Goal: Task Accomplishment & Management: Manage account settings

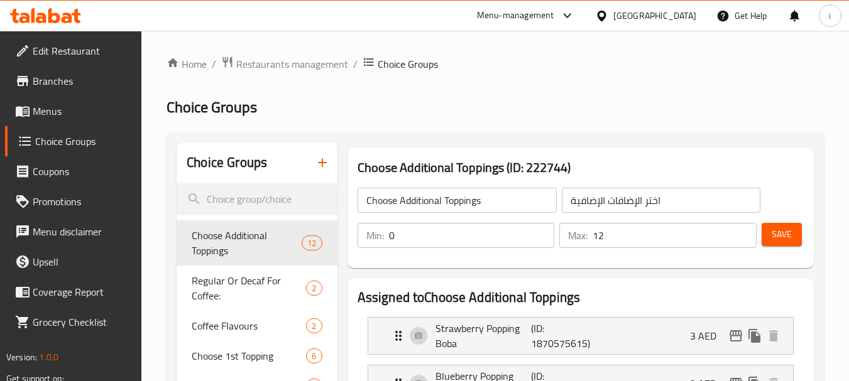
click at [656, 19] on div "[GEOGRAPHIC_DATA]" at bounding box center [654, 16] width 83 height 14
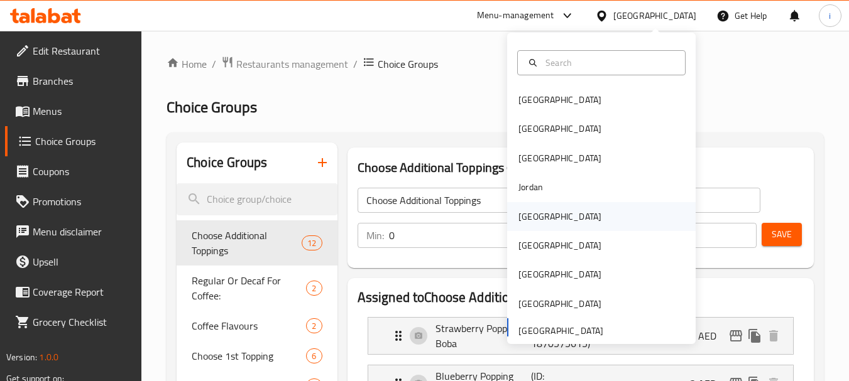
scroll to position [7, 0]
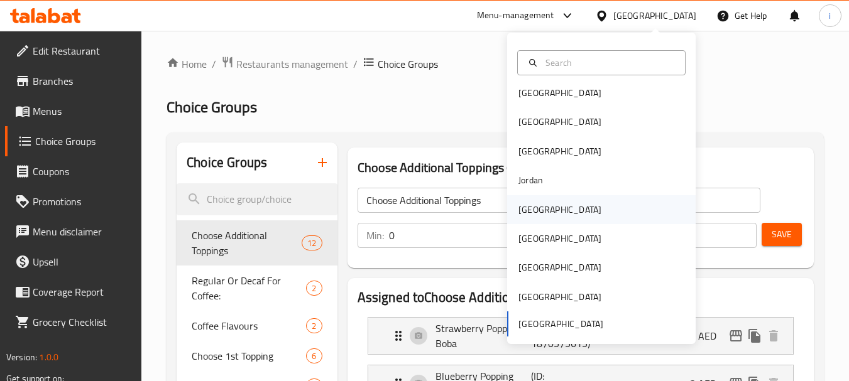
click at [531, 208] on div "[GEOGRAPHIC_DATA]" at bounding box center [559, 210] width 83 height 14
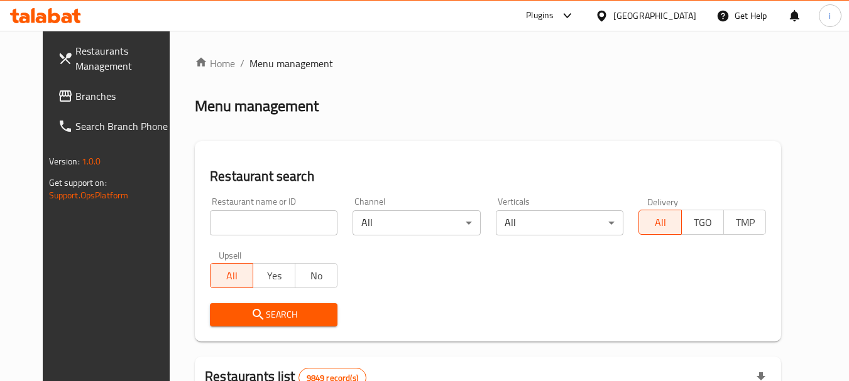
click at [75, 97] on span "Branches" at bounding box center [124, 96] width 99 height 15
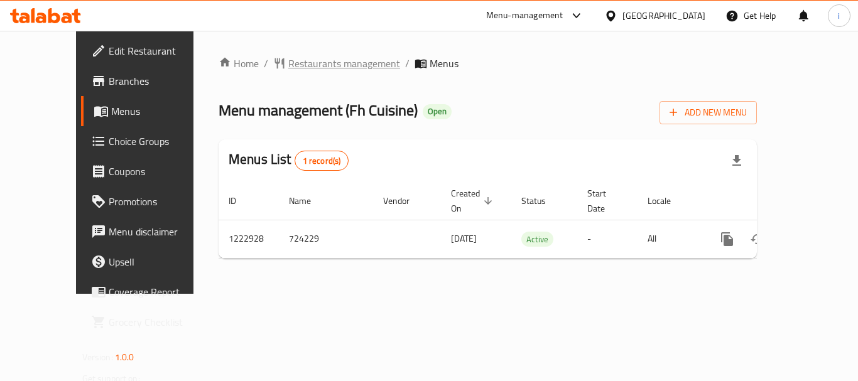
click at [313, 67] on span "Restaurants management" at bounding box center [344, 63] width 112 height 15
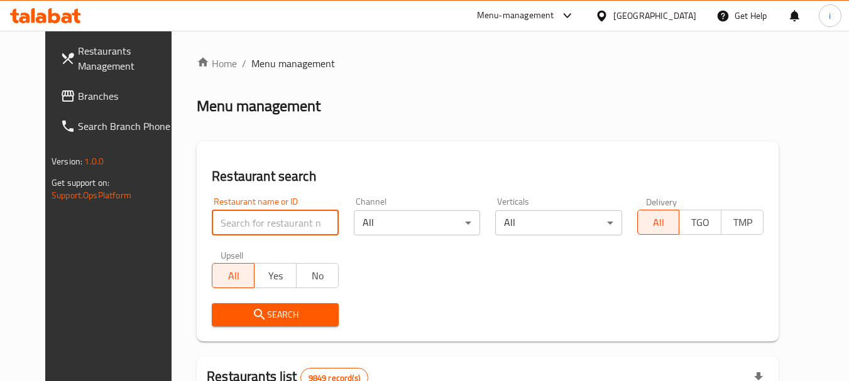
click at [261, 225] on input "search" at bounding box center [275, 222] width 126 height 25
paste input "674201"
type input "674201"
click button "Search" at bounding box center [275, 314] width 126 height 23
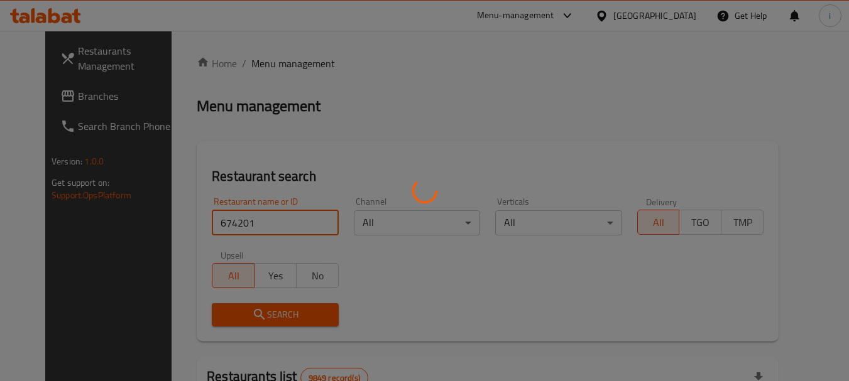
click button "Search" at bounding box center [275, 314] width 126 height 23
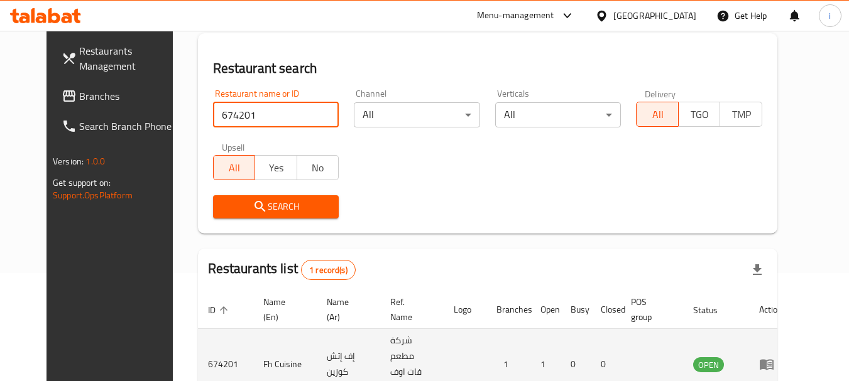
scroll to position [168, 0]
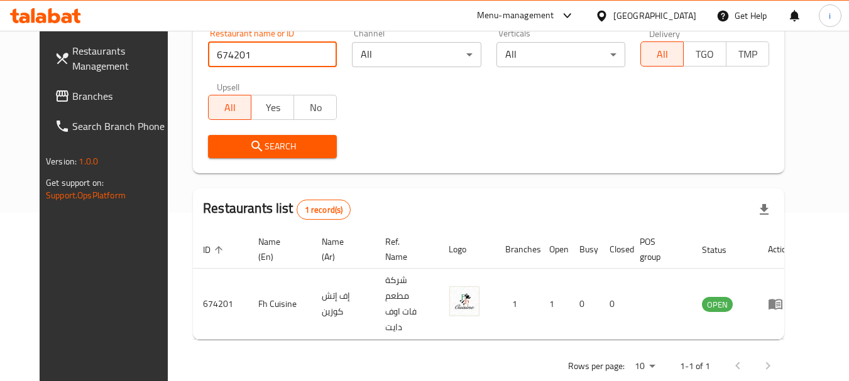
click at [782, 300] on icon "enhanced table" at bounding box center [775, 305] width 14 height 11
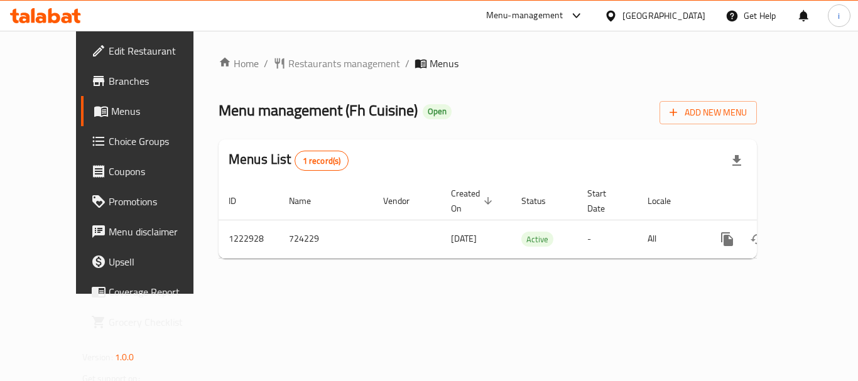
click at [716, 18] on div "Get Help" at bounding box center [750, 16] width 71 height 30
click at [692, 18] on div "[GEOGRAPHIC_DATA]" at bounding box center [664, 16] width 83 height 14
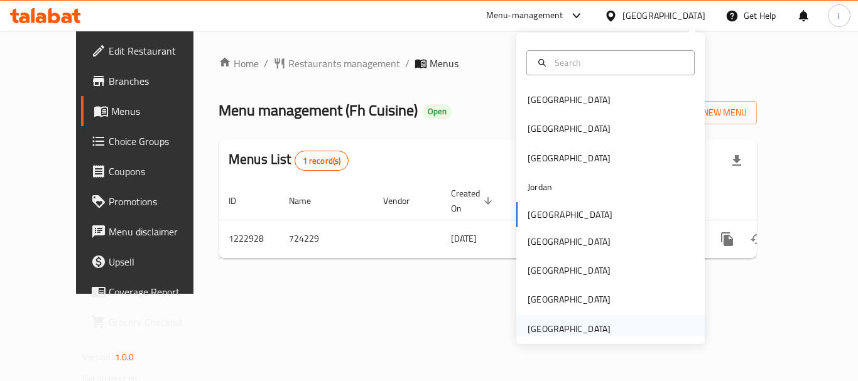
click at [562, 327] on div "[GEOGRAPHIC_DATA]" at bounding box center [569, 329] width 83 height 14
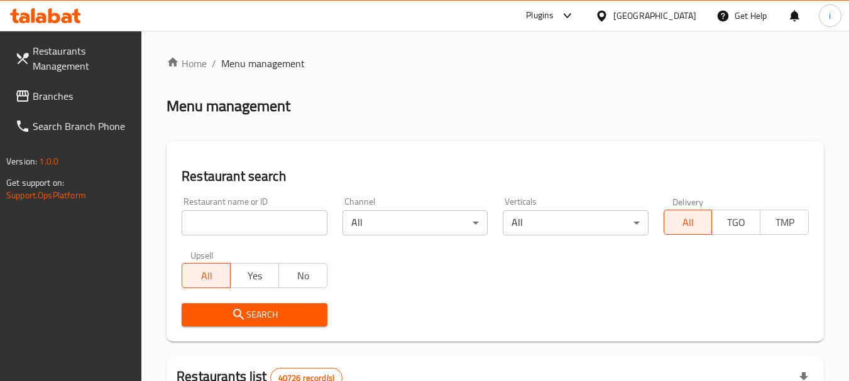
click at [85, 100] on span "Branches" at bounding box center [82, 96] width 99 height 15
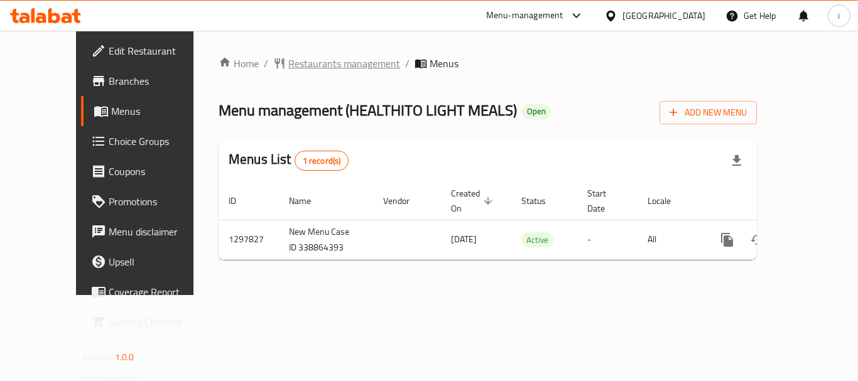
click at [314, 71] on span "Restaurants management" at bounding box center [344, 63] width 112 height 15
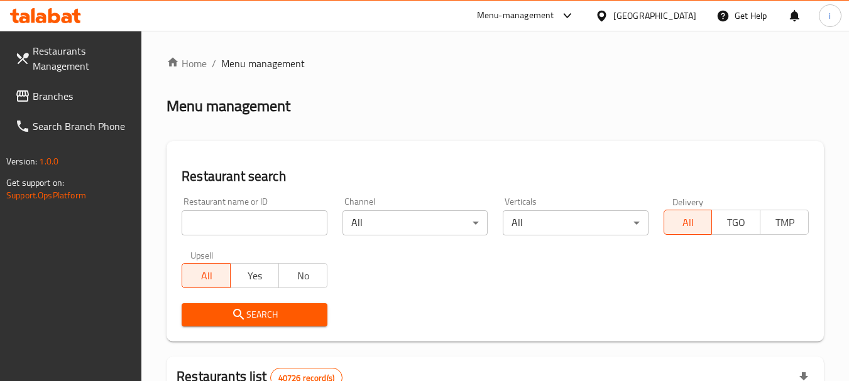
click at [266, 222] on input "search" at bounding box center [254, 222] width 145 height 25
paste input "700671"
type input "700671"
click button "Search" at bounding box center [254, 314] width 145 height 23
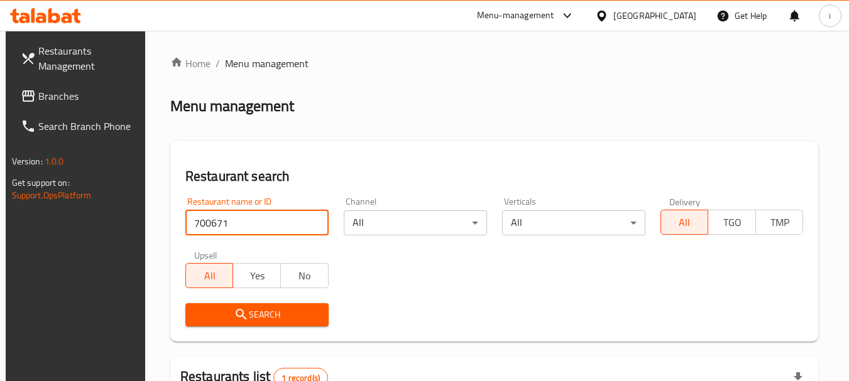
scroll to position [179, 0]
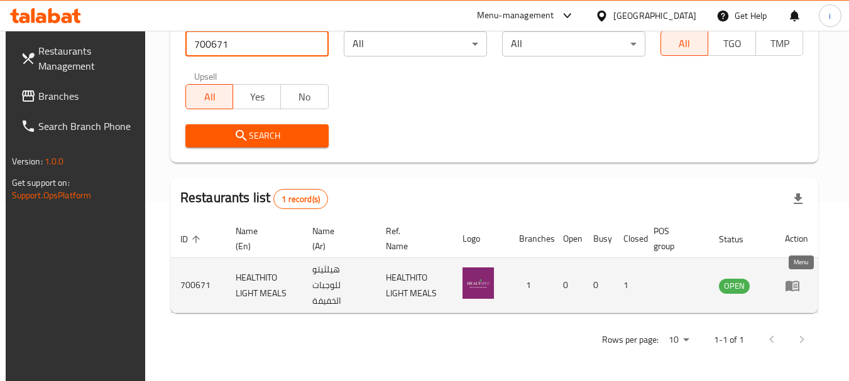
click at [798, 287] on icon "enhanced table" at bounding box center [792, 285] width 15 height 15
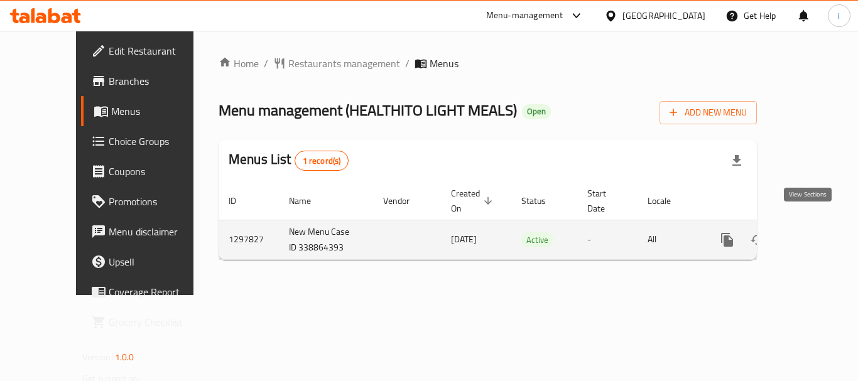
click at [812, 234] on icon "enhanced table" at bounding box center [817, 239] width 11 height 11
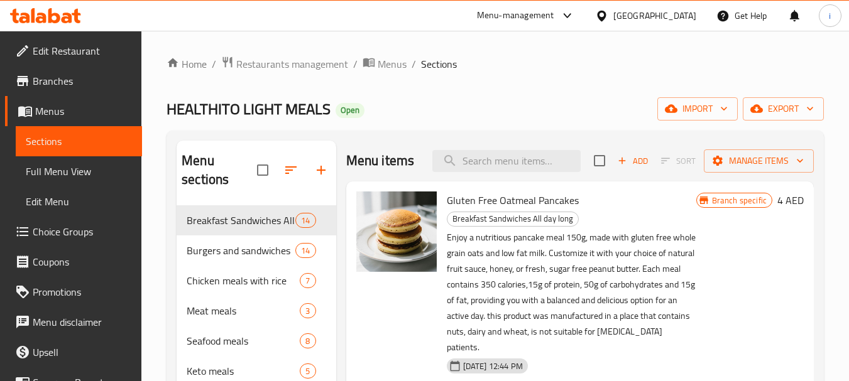
click at [65, 235] on span "Choice Groups" at bounding box center [82, 231] width 99 height 15
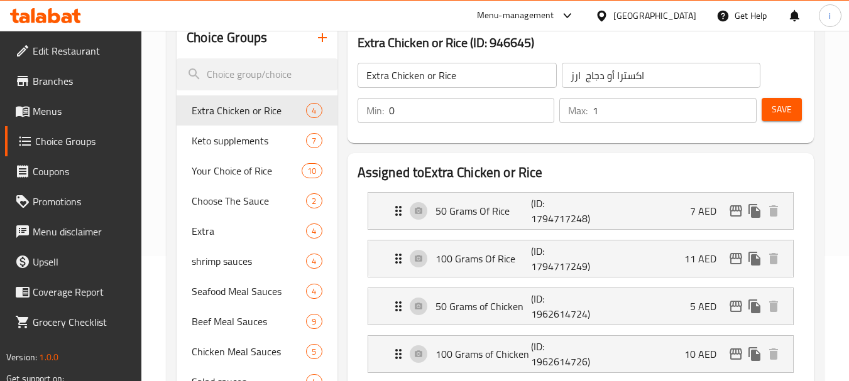
scroll to position [126, 0]
click at [232, 261] on span "shrimp sauces" at bounding box center [230, 260] width 77 height 15
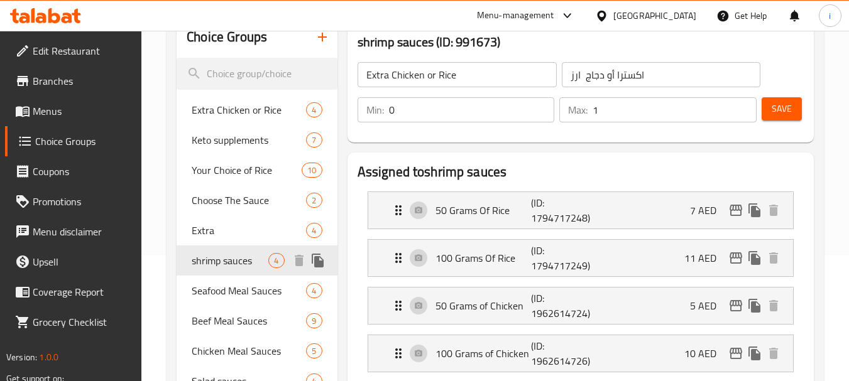
type input "shrimp sauces"
type input "صوصات ربيان"
type input "1"
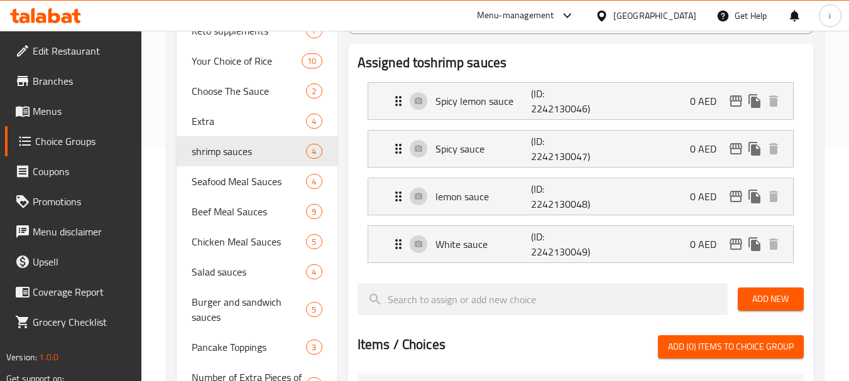
scroll to position [251, 0]
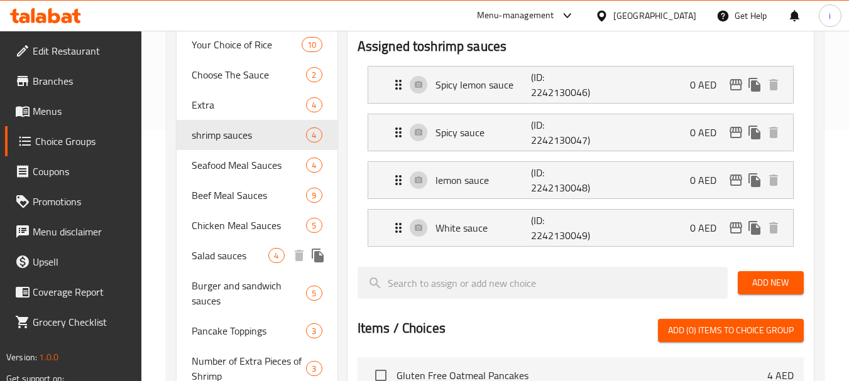
click at [232, 255] on span "Salad sauces" at bounding box center [230, 255] width 77 height 15
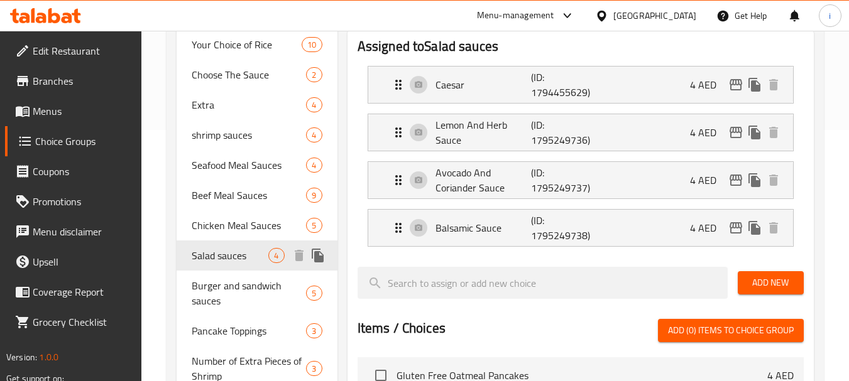
type input "Salad sauces"
type input "صوصات سلطات"
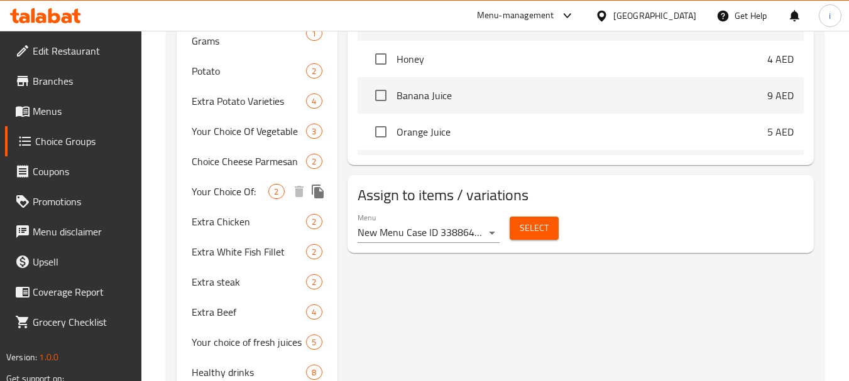
scroll to position [724, 0]
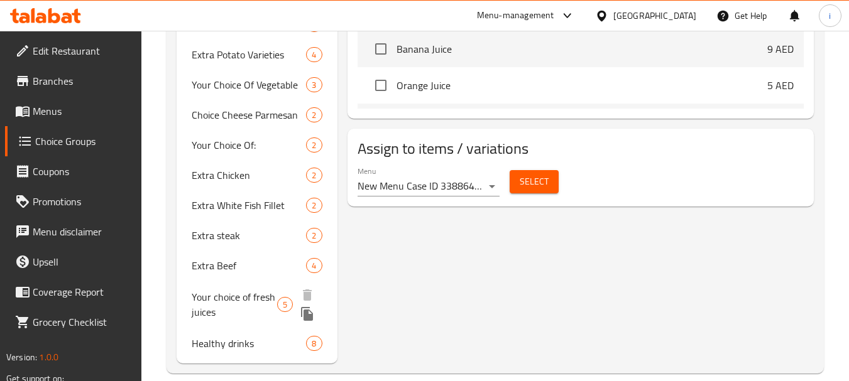
click at [220, 296] on span "Your choice of fresh juices" at bounding box center [234, 305] width 85 height 30
type input "Your choice of fresh juices"
type input "اختيارك من العصائر الطازجة"
type input "0"
type input "5"
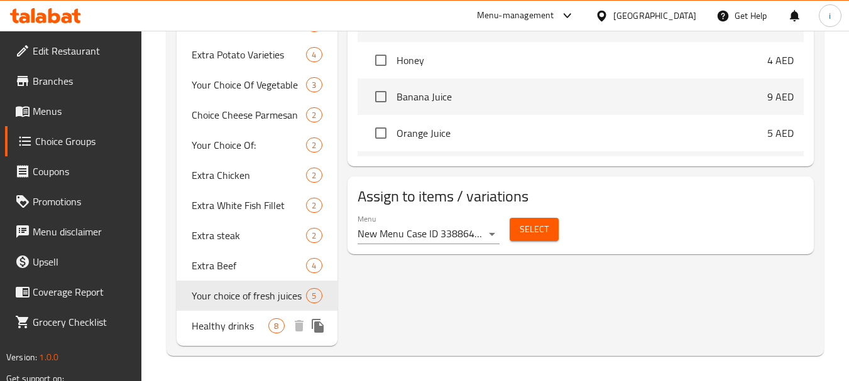
click at [234, 330] on span "Healthy drinks" at bounding box center [230, 325] width 77 height 15
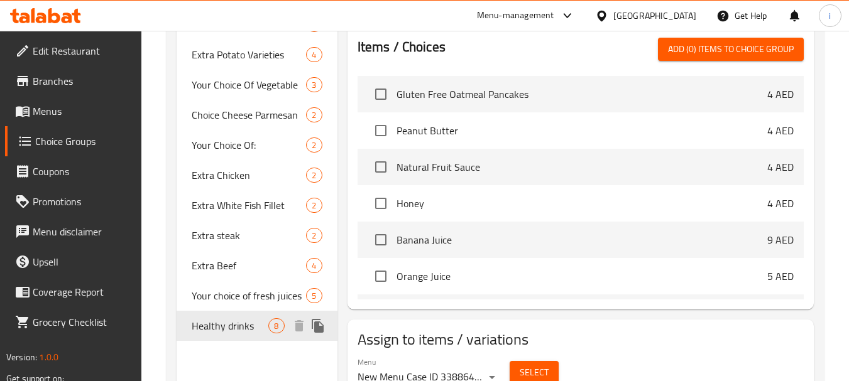
type input "Healthy drinks"
type input "مشروبات صحيه"
type input "8"
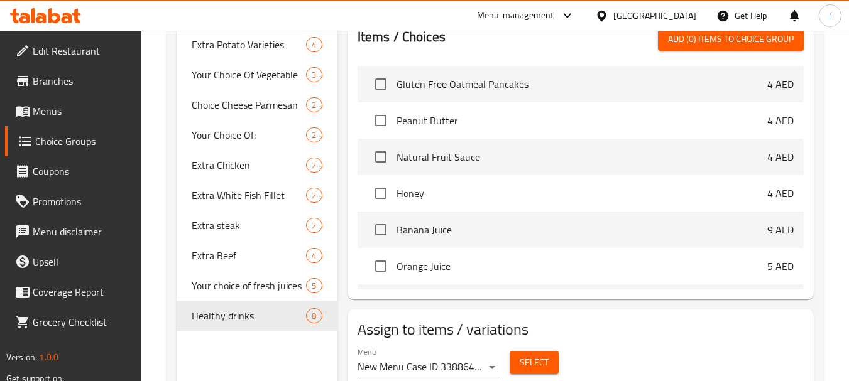
scroll to position [754, 0]
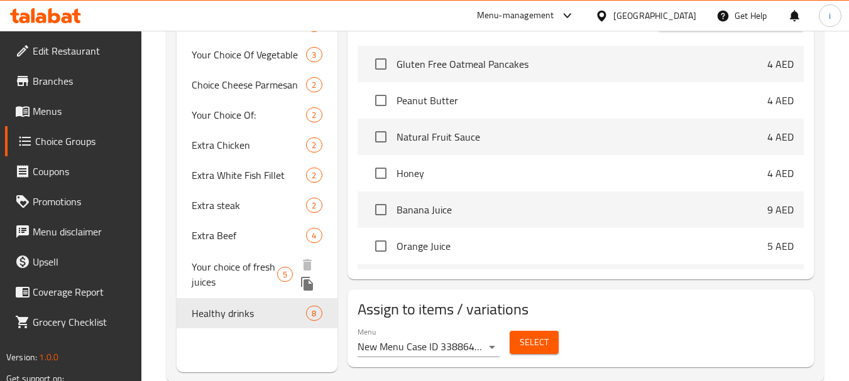
click at [212, 267] on span "Your choice of fresh juices" at bounding box center [234, 274] width 85 height 30
type input "Your choice of fresh juices"
type input "اختيارك من العصائر الطازجة"
type input "5"
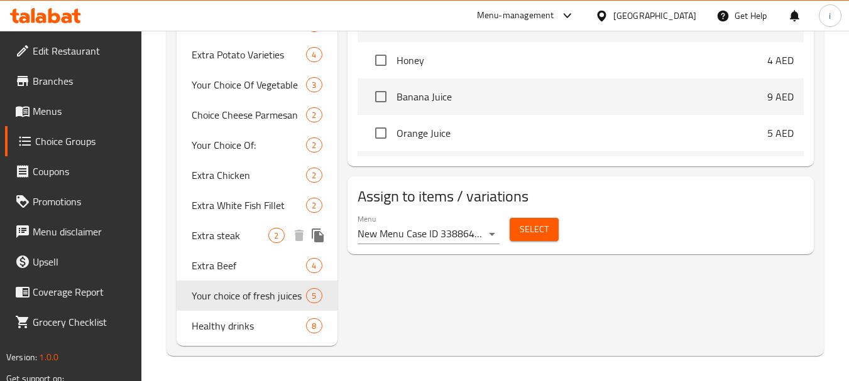
scroll to position [724, 0]
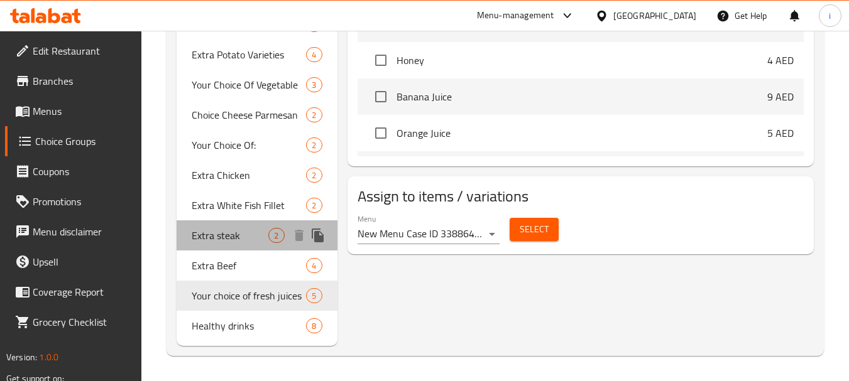
click at [218, 234] on span "Extra steak" at bounding box center [230, 235] width 77 height 15
type input "Extra steak"
type input "اكسترا استيك"
type input "1"
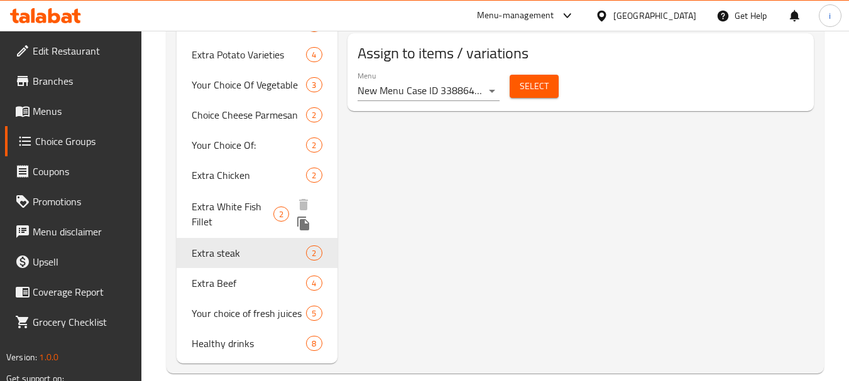
click at [226, 204] on span "Extra White Fish Fillet" at bounding box center [233, 214] width 82 height 30
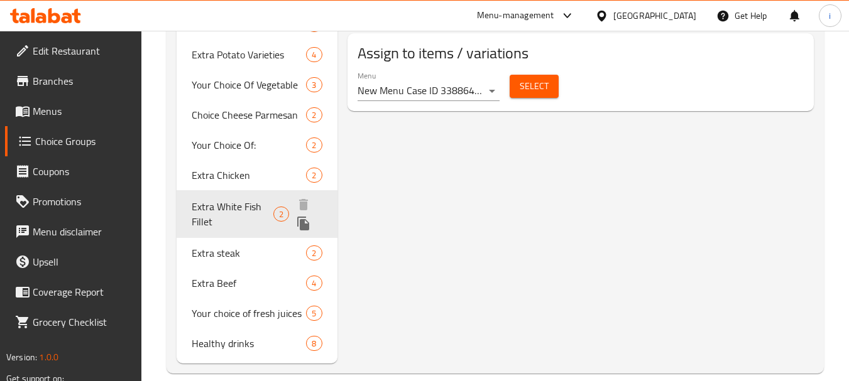
type input "Extra White Fish Fillet"
type input "سمك فيليه ابيض الاكسترا"
type input "2"
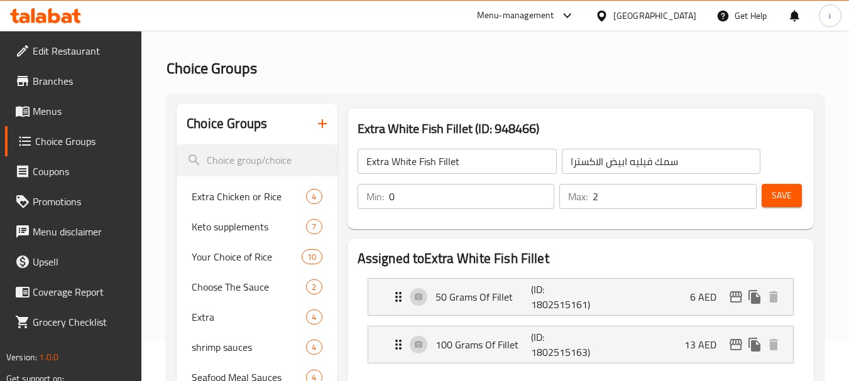
scroll to position [0, 0]
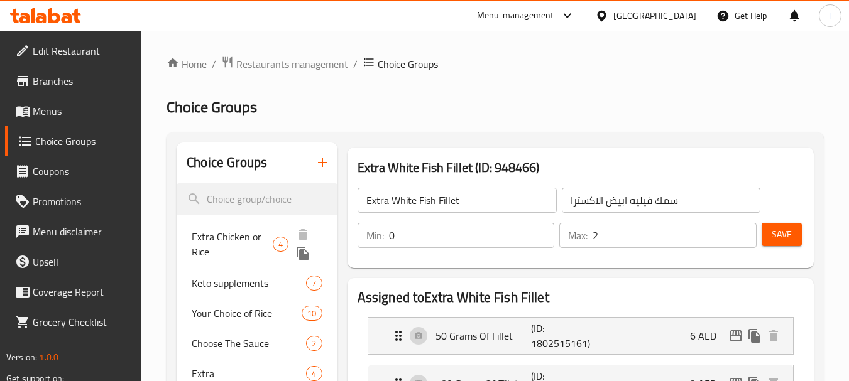
click at [224, 240] on span "Extra Chicken or Rice" at bounding box center [232, 244] width 80 height 30
type input "Extra Chicken or Rice"
type input "اكسترا أو دجاج ارز"
type input "1"
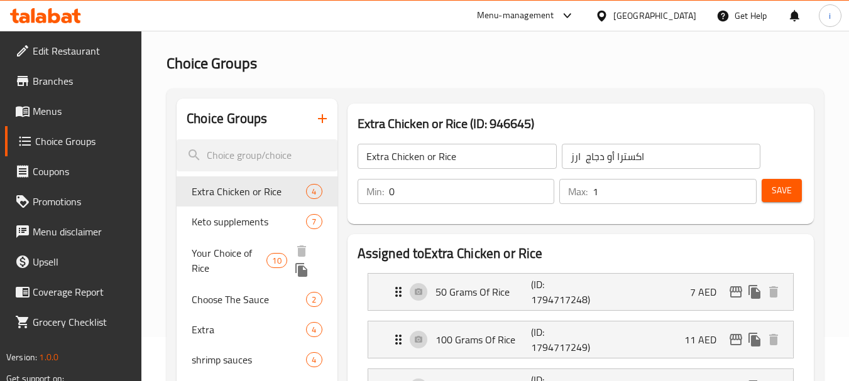
scroll to position [63, 0]
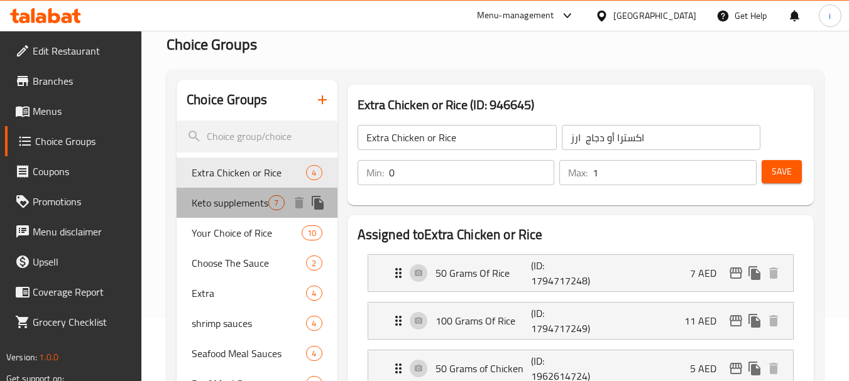
click at [229, 210] on span "Keto supplements" at bounding box center [230, 202] width 77 height 15
type input "Keto supplements"
type input "مكملات الكيتو"
type input "1"
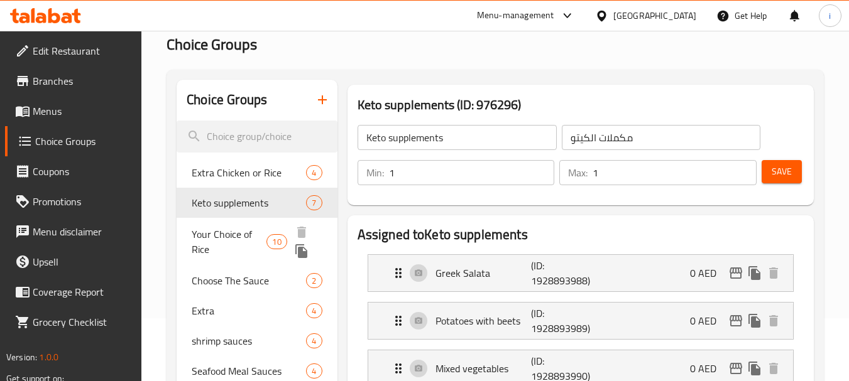
click at [226, 236] on span "Your Choice of Rice" at bounding box center [229, 242] width 75 height 30
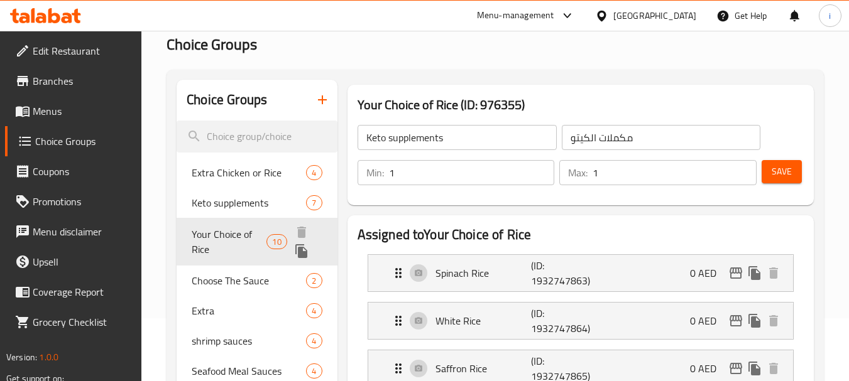
type input "Your Choice of Rice"
type input "اختيارك من الأرز"
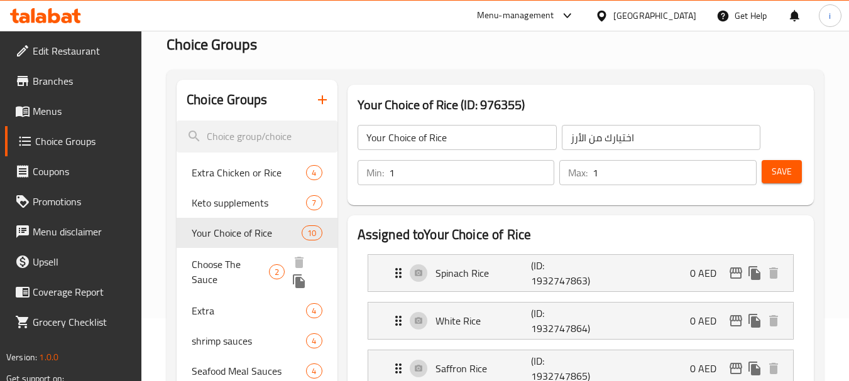
click at [226, 270] on span "Choose The Sauce" at bounding box center [230, 272] width 77 height 30
type input "Choose The Sauce"
type input "اختر صوص"
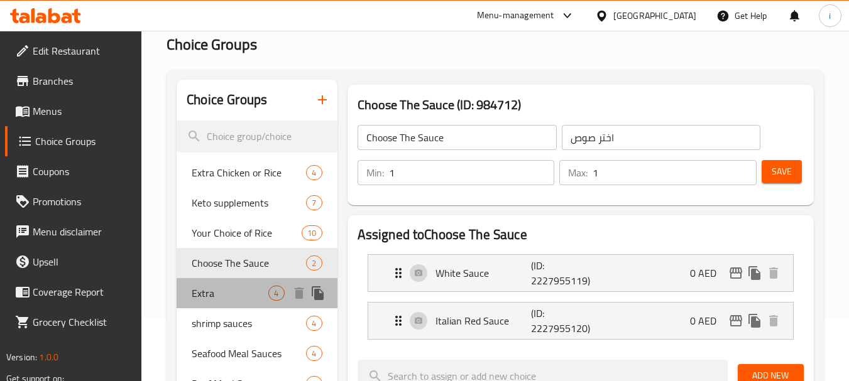
click at [221, 297] on span "Extra" at bounding box center [230, 293] width 77 height 15
type input "Extra"
type input "إضافي"
type input "0"
type input "2"
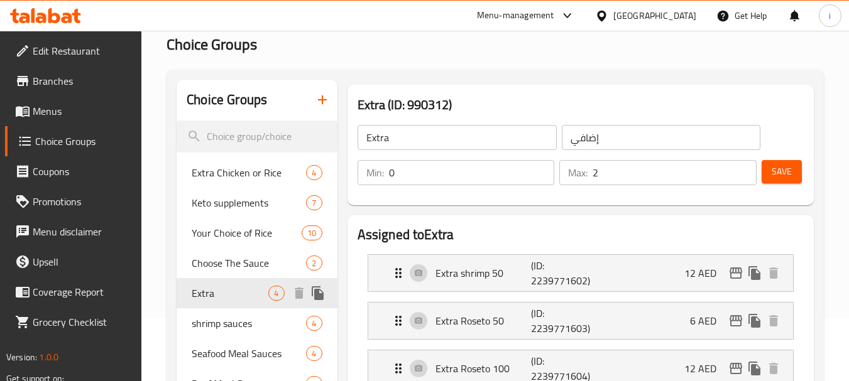
scroll to position [126, 0]
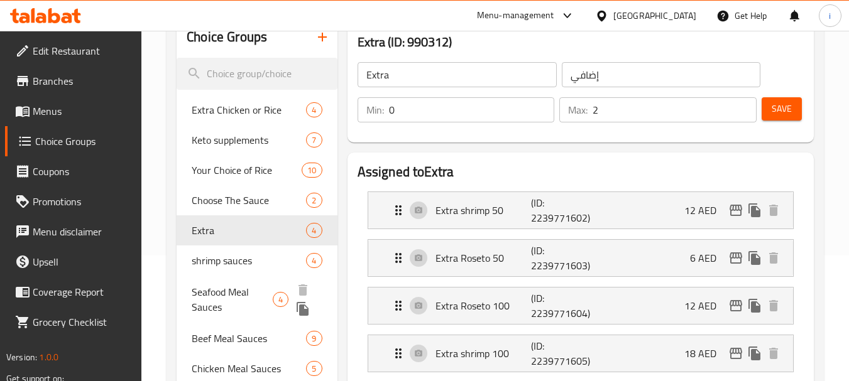
click at [229, 258] on span "shrimp sauces" at bounding box center [249, 260] width 114 height 15
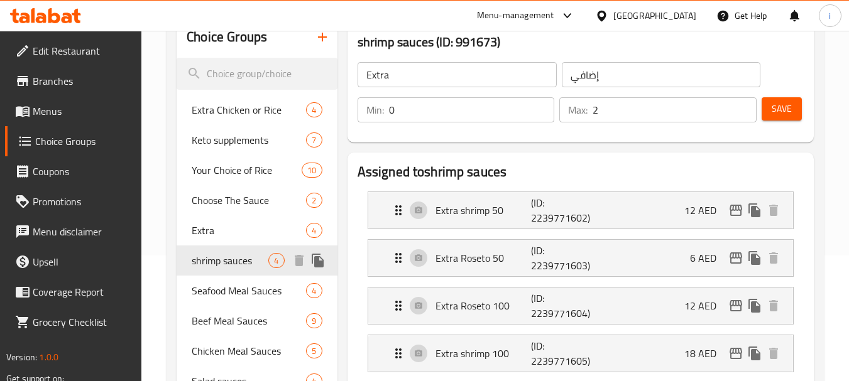
type input "shrimp sauces"
type input "صوصات ربيان"
type input "1"
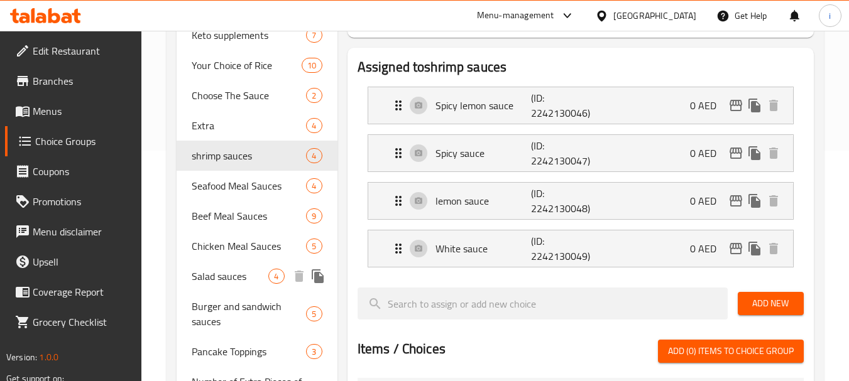
scroll to position [251, 0]
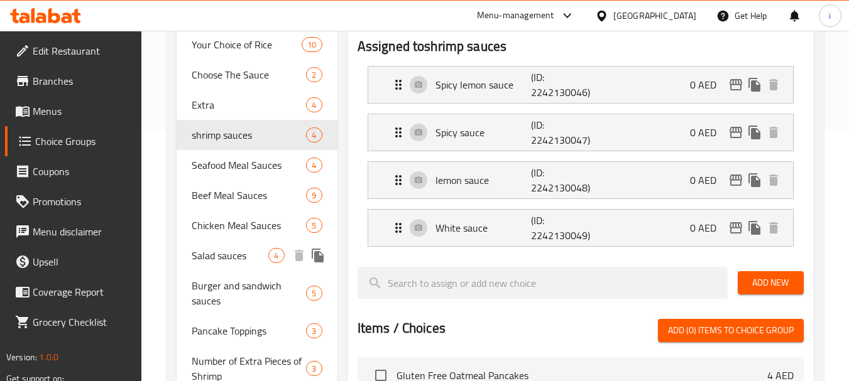
click at [233, 258] on span "Salad sauces" at bounding box center [230, 255] width 77 height 15
type input "Salad sauces"
type input "صوصات سلطات"
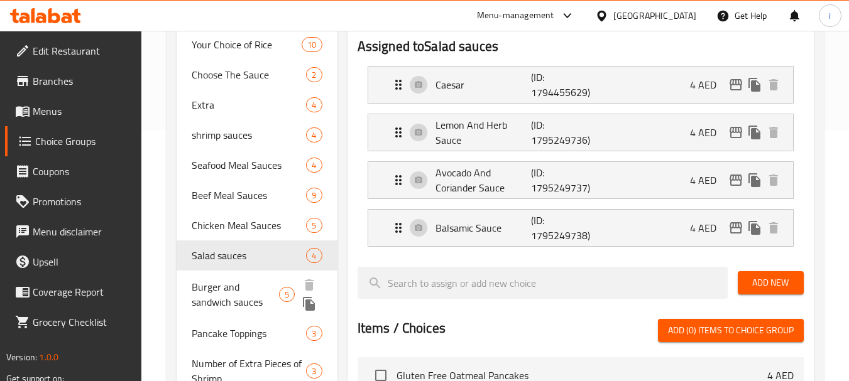
click at [212, 293] on span "Burger and sandwich sauces" at bounding box center [235, 295] width 87 height 30
type input "Burger and sandwich sauces"
type input "صوصات برجر وسندوتشات"
type input "0"
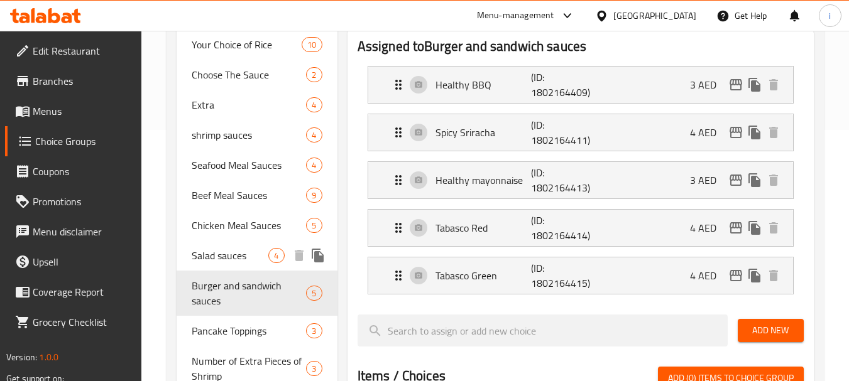
click at [232, 254] on span "Salad sauces" at bounding box center [230, 255] width 77 height 15
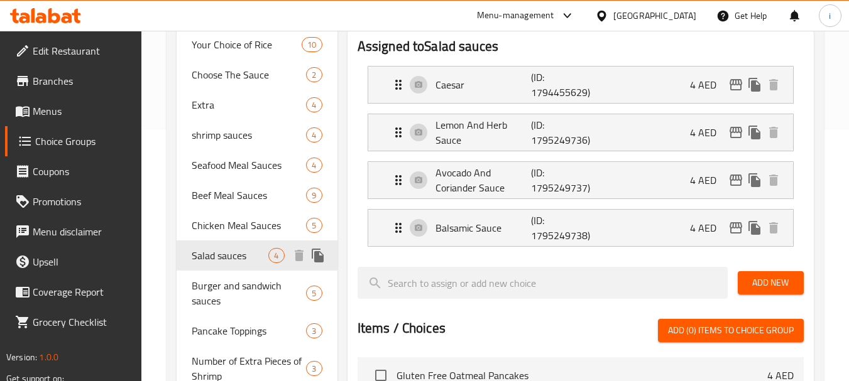
type input "Salad sauces"
type input "صوصات سلطات"
type input "1"
click at [242, 136] on span "shrimp sauces" at bounding box center [230, 135] width 77 height 15
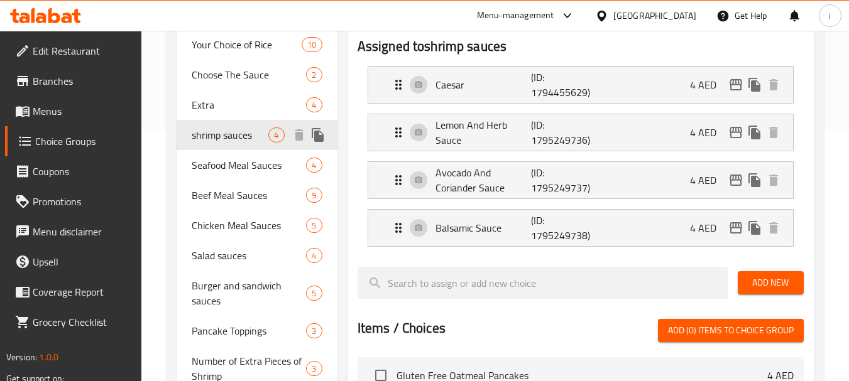
type input "shrimp sauces"
type input "صوصات ربيان"
